Goal: Task Accomplishment & Management: Complete application form

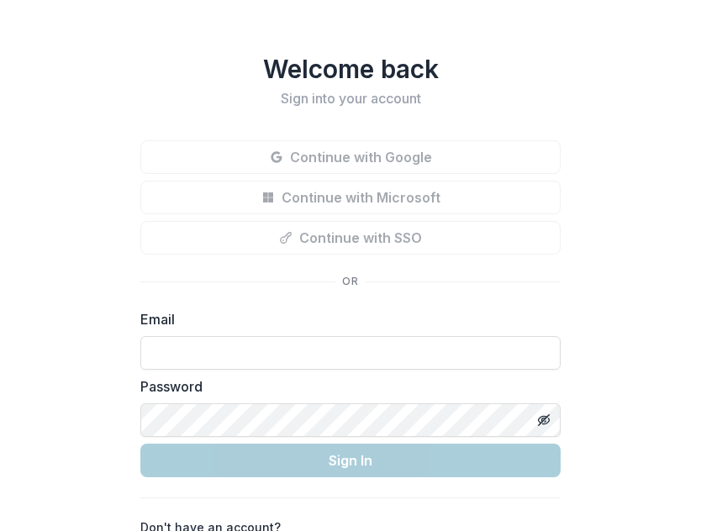
click at [602, 134] on div "Welcome back Sign into your account Continue with Google Continue with Microsof…" at bounding box center [350, 268] width 701 height 536
click at [321, 355] on input at bounding box center [350, 353] width 420 height 34
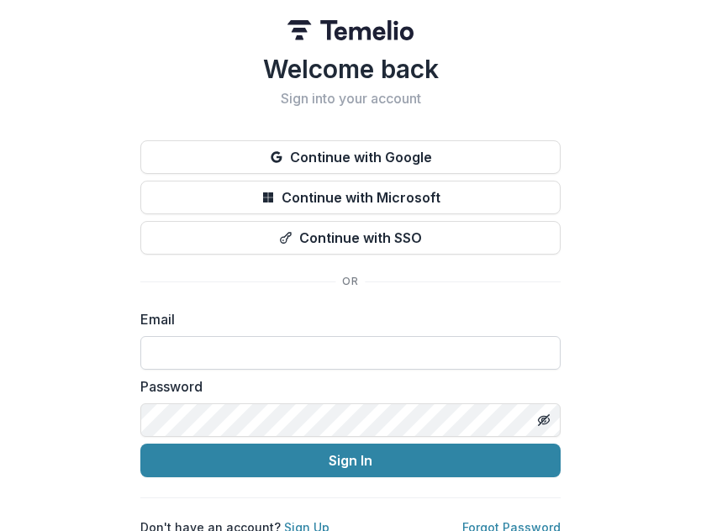
type input "**********"
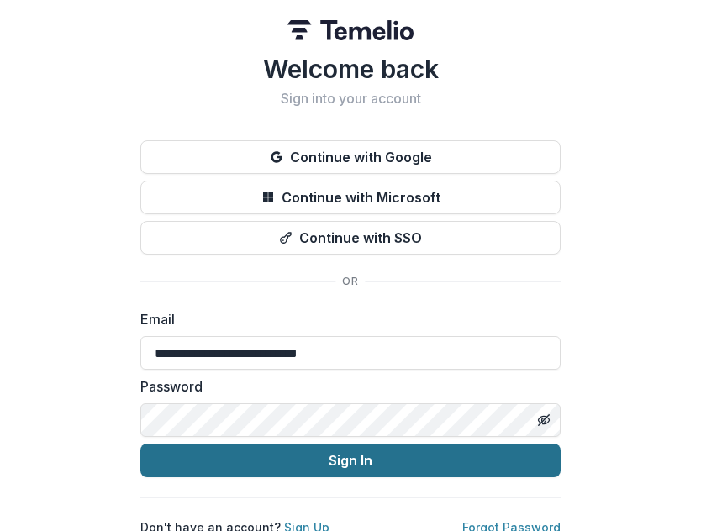
click at [386, 460] on button "Sign In" at bounding box center [350, 461] width 420 height 34
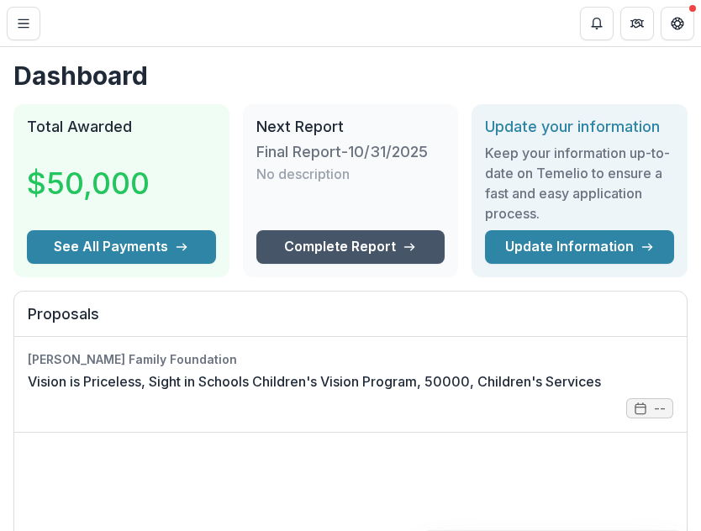
click at [344, 240] on link "Complete Report" at bounding box center [350, 247] width 189 height 34
click at [403, 242] on icon at bounding box center [408, 246] width 13 height 13
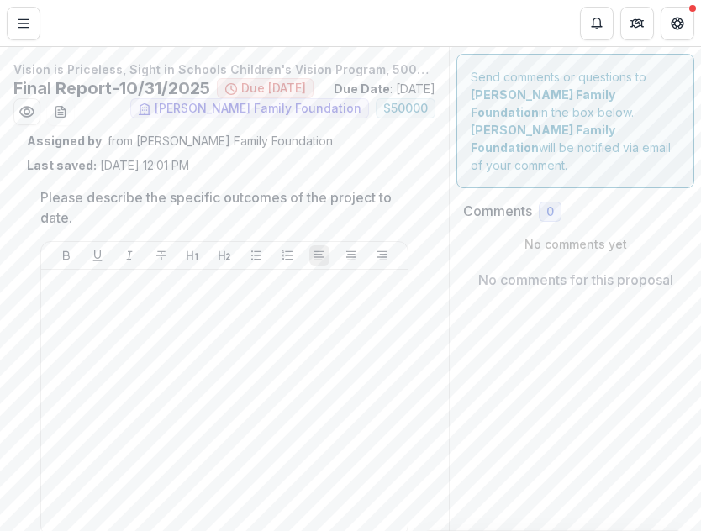
drag, startPoint x: 297, startPoint y: 92, endPoint x: 380, endPoint y: 107, distance: 83.6
click at [380, 98] on div "Final Report-10/31/2025 Due today Due Date : 08/15/2025" at bounding box center [224, 88] width 422 height 20
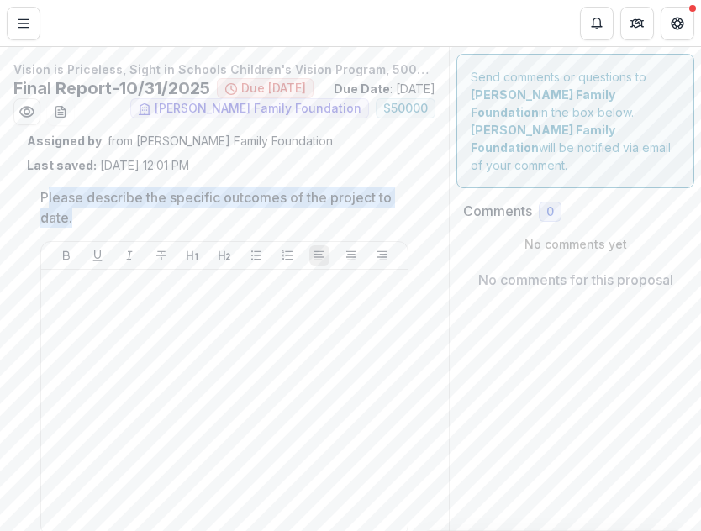
drag, startPoint x: 46, startPoint y: 233, endPoint x: 151, endPoint y: 248, distance: 106.1
click at [151, 228] on p "Please describe the specific outcomes of the project to date." at bounding box center [219, 207] width 358 height 40
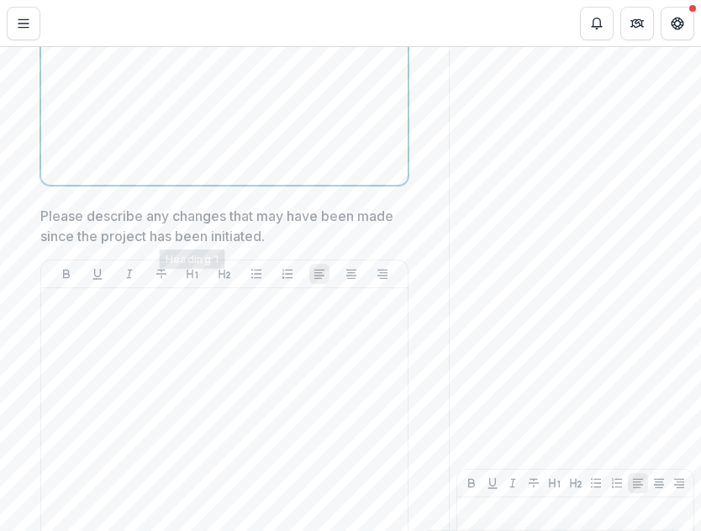
scroll to position [420, 0]
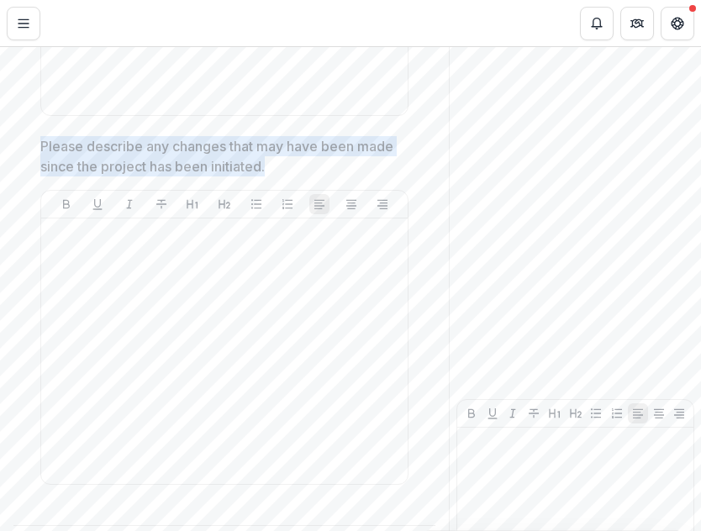
drag, startPoint x: 35, startPoint y: 171, endPoint x: 309, endPoint y: 209, distance: 276.5
click at [309, 209] on div "Please describe the specific outcomes of the project to date. Please describe a…" at bounding box center [224, 136] width 395 height 764
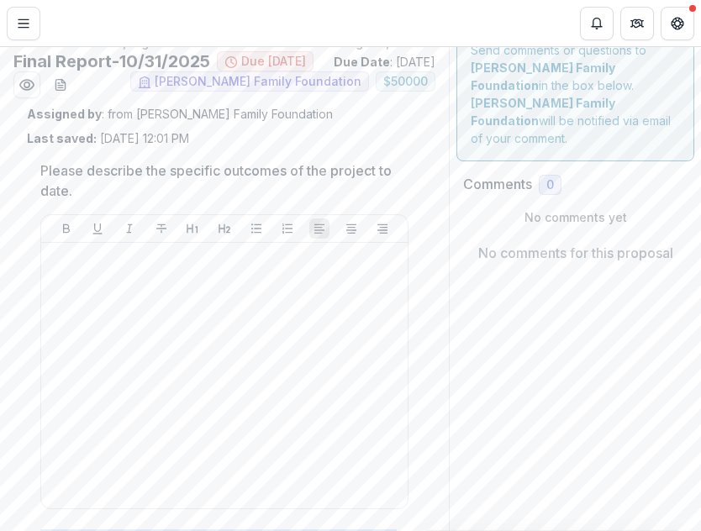
scroll to position [0, 0]
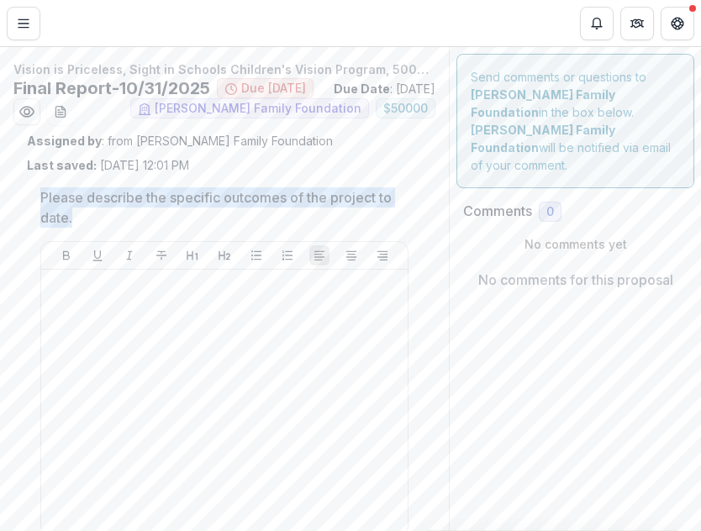
drag, startPoint x: 55, startPoint y: 232, endPoint x: 42, endPoint y: 228, distance: 14.1
click at [42, 228] on p "Please describe the specific outcomes of the project to date." at bounding box center [219, 207] width 358 height 40
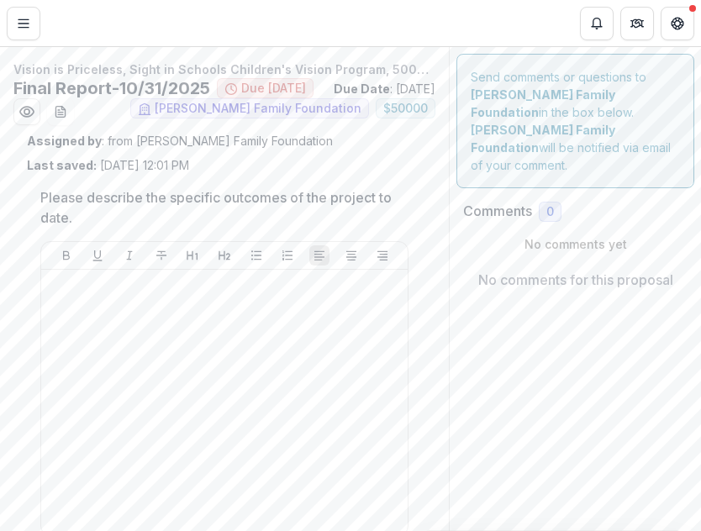
drag, startPoint x: 52, startPoint y: 229, endPoint x: 38, endPoint y: 223, distance: 15.1
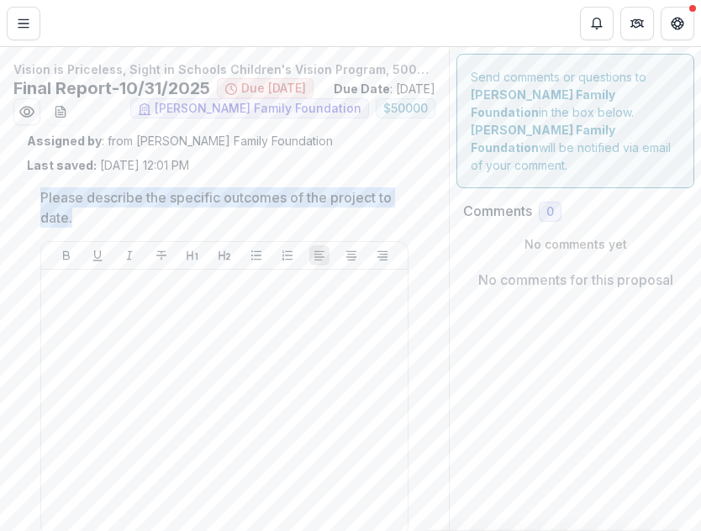
drag, startPoint x: 53, startPoint y: 218, endPoint x: 95, endPoint y: 240, distance: 47.3
copy p "Please describe the specific outcomes of the project to date."
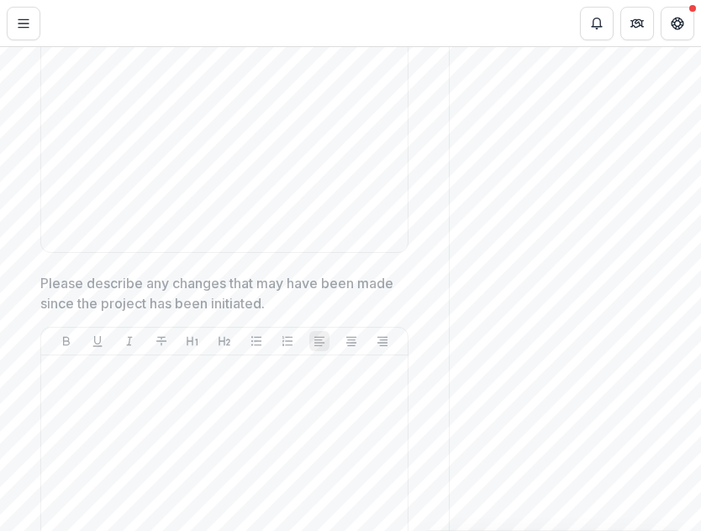
scroll to position [496, 0]
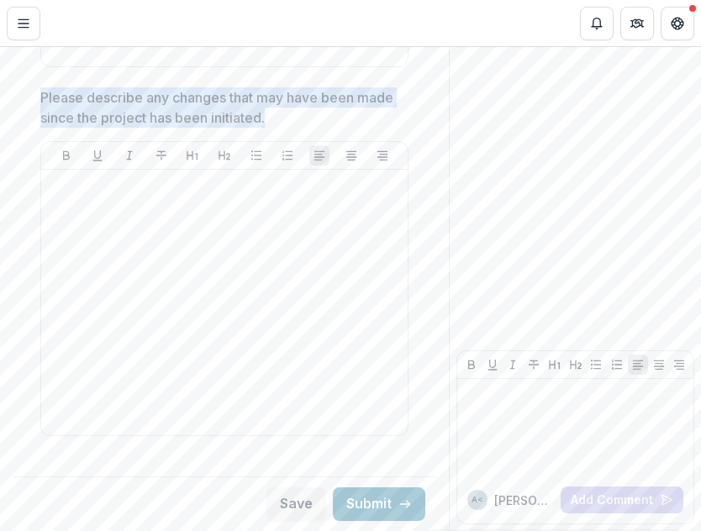
drag, startPoint x: 305, startPoint y: 113, endPoint x: 33, endPoint y: 99, distance: 272.6
click at [33, 99] on div "Please describe the specific outcomes of the project to date. Please describe a…" at bounding box center [224, 87] width 395 height 764
copy p "Please describe any changes that may have been made since the project has been …"
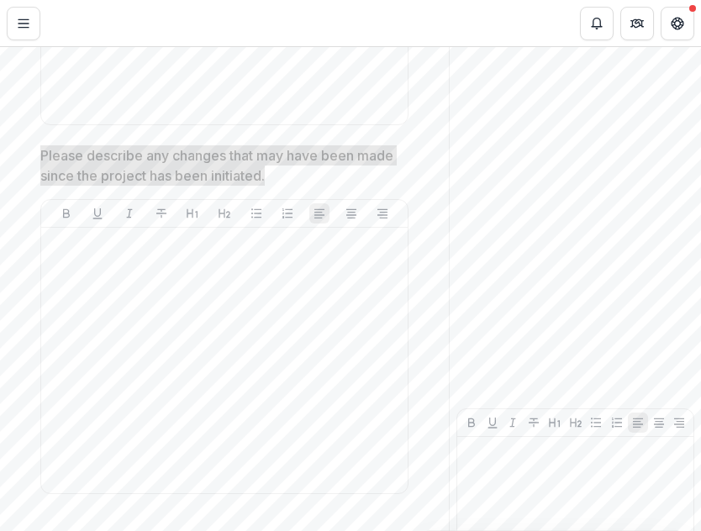
scroll to position [420, 0]
